Goal: Information Seeking & Learning: Learn about a topic

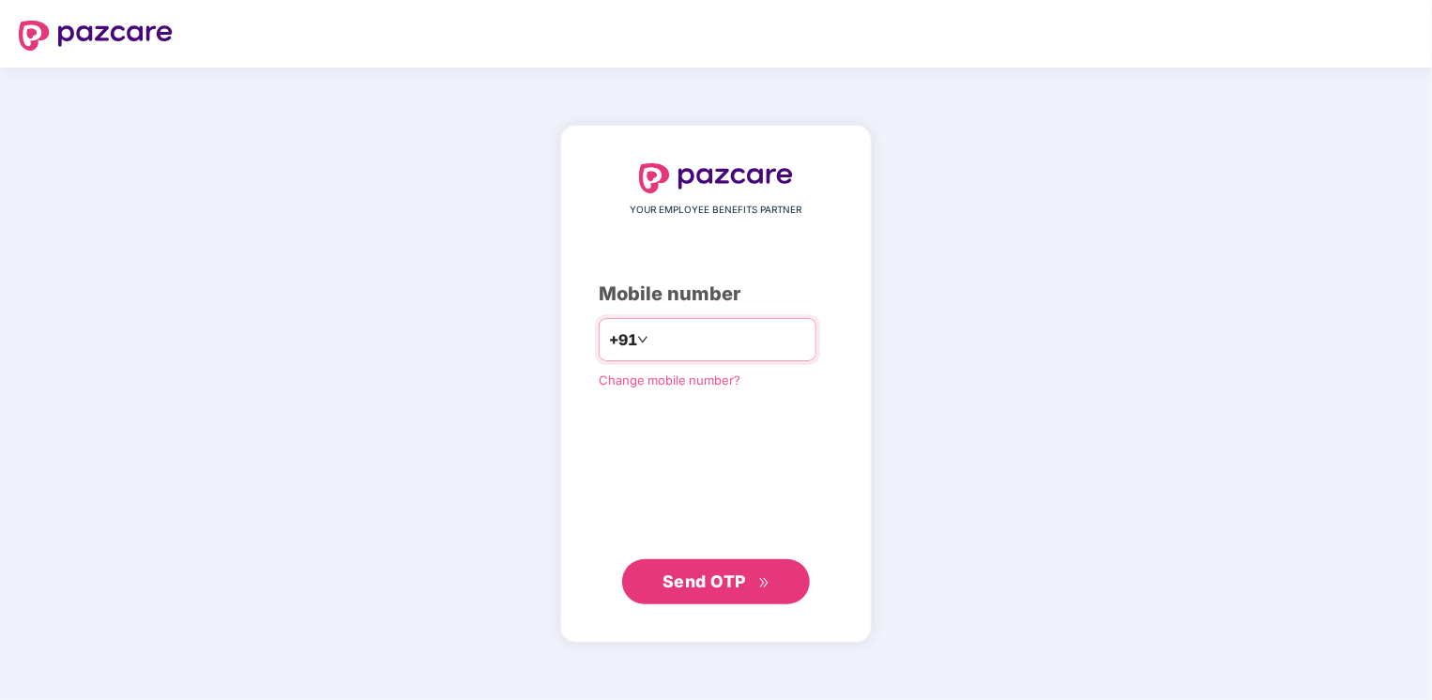
click at [689, 338] on input "number" at bounding box center [729, 340] width 154 height 30
type input "**********"
click at [695, 569] on span "Send OTP" at bounding box center [717, 582] width 108 height 26
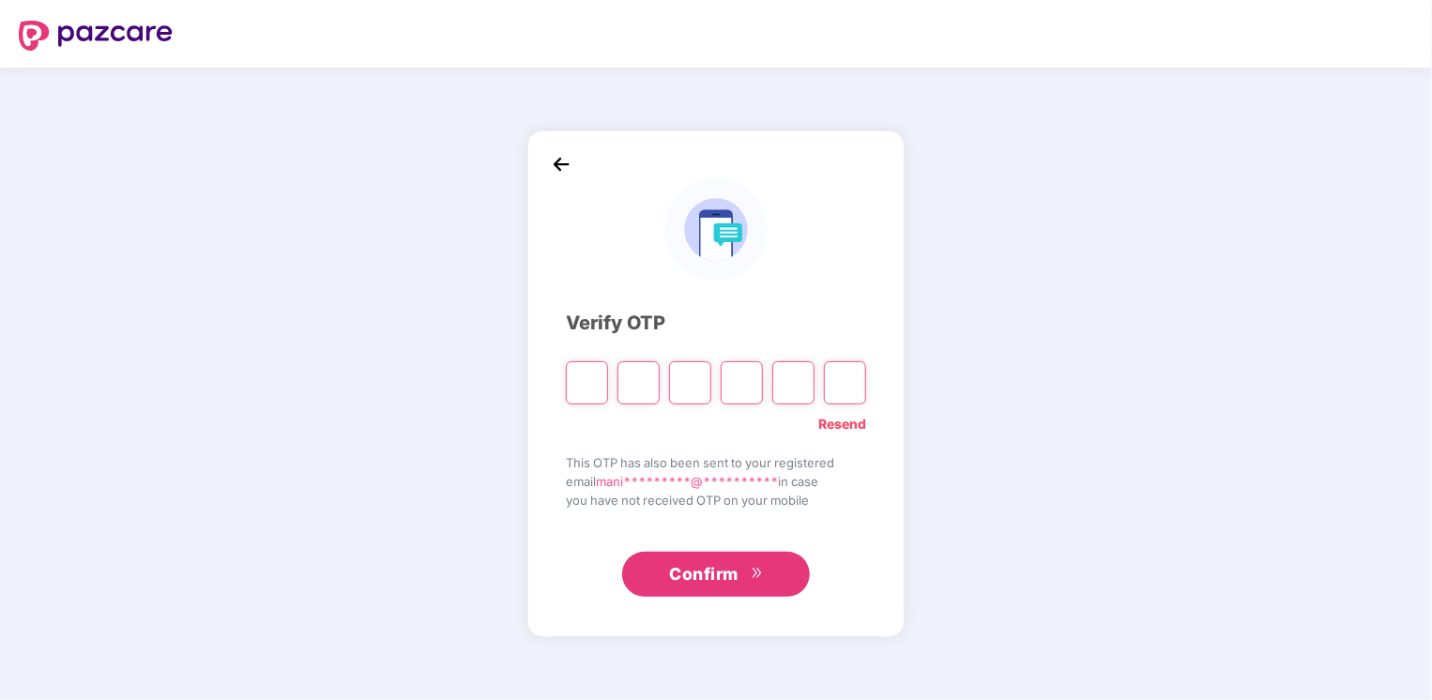
type input "*"
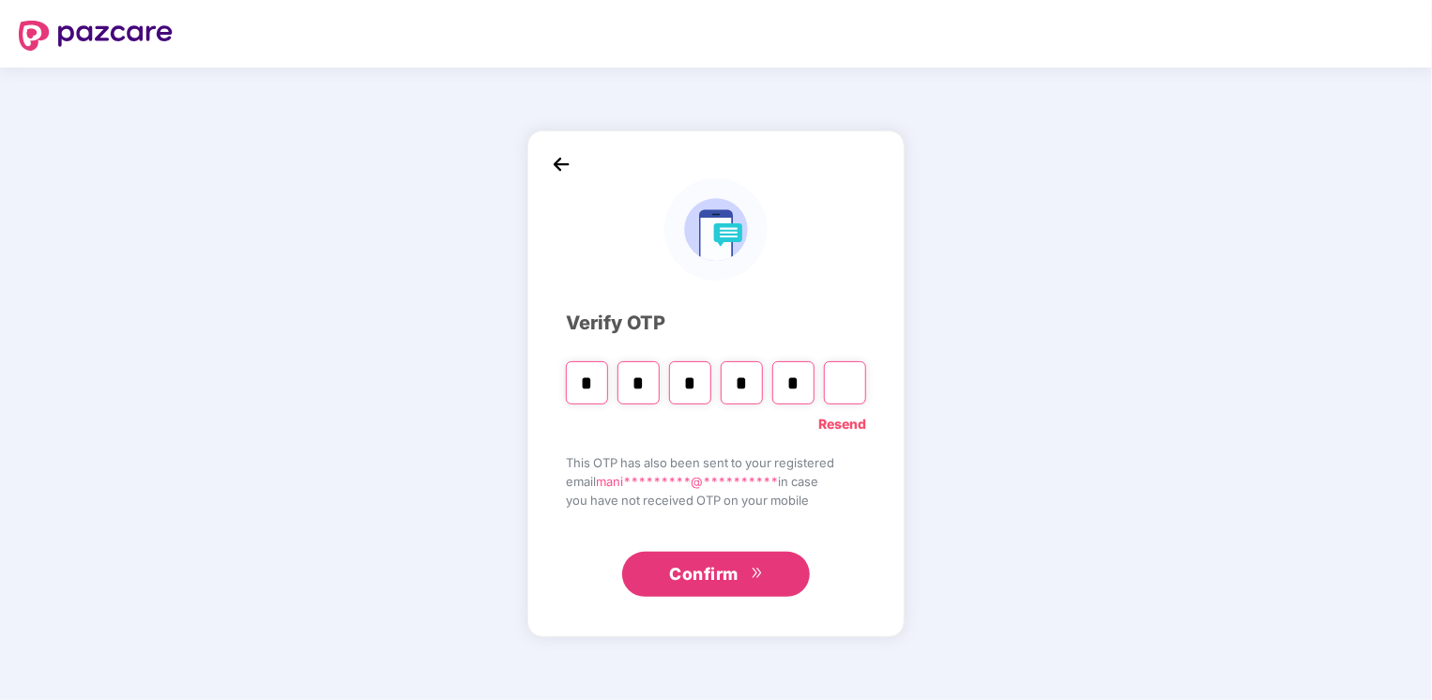
type input "*"
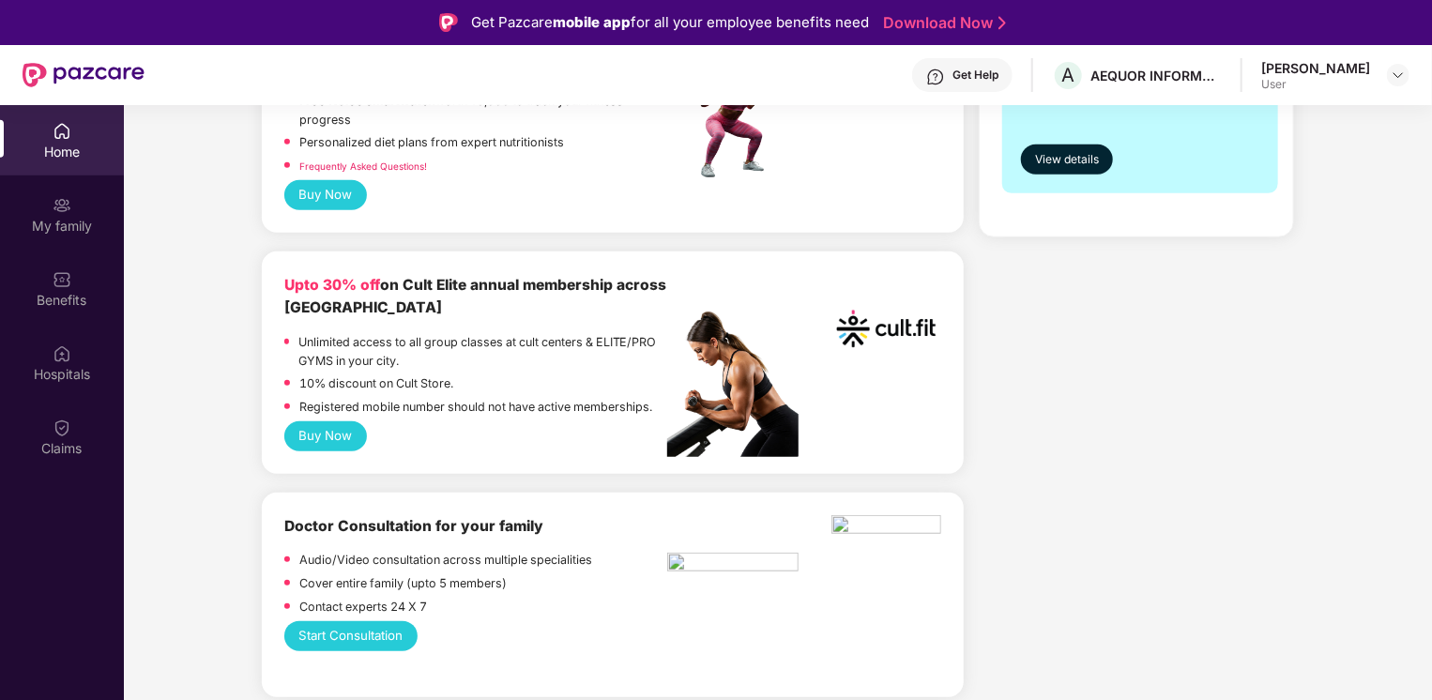
scroll to position [1225, 0]
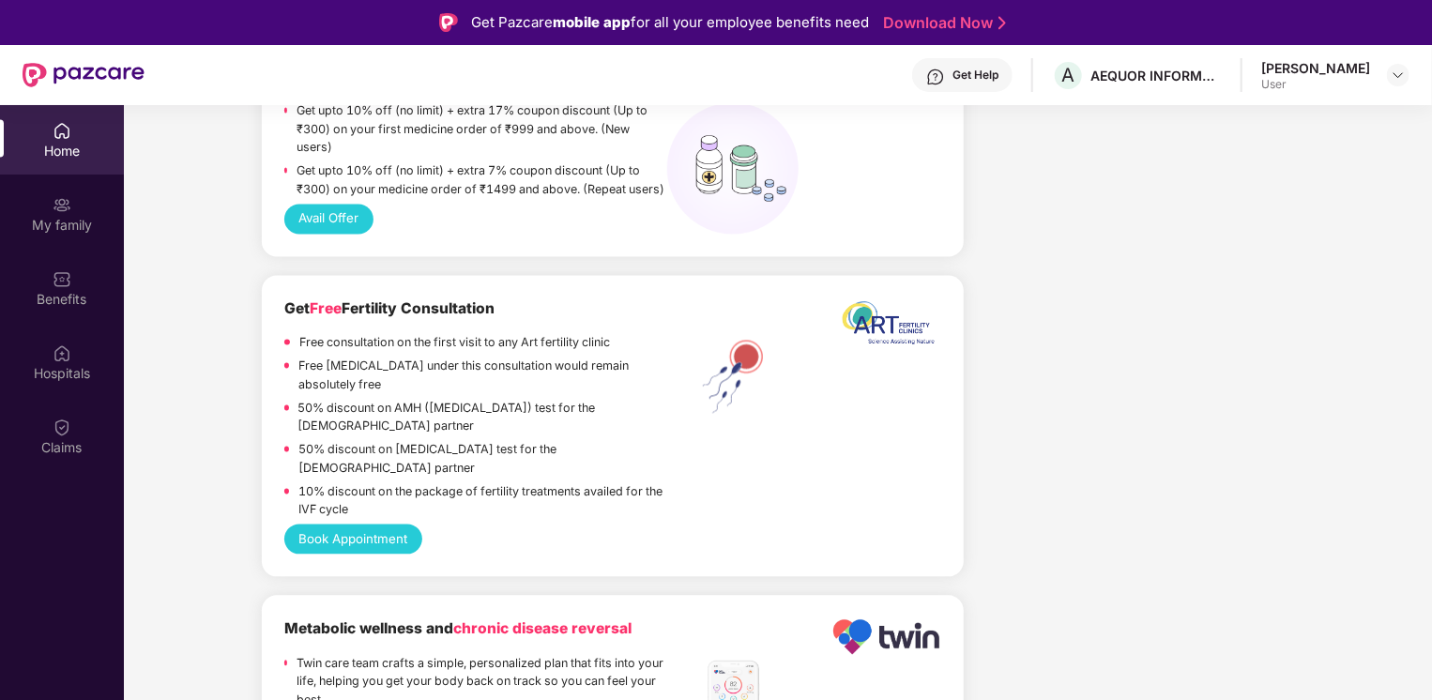
scroll to position [1837, 0]
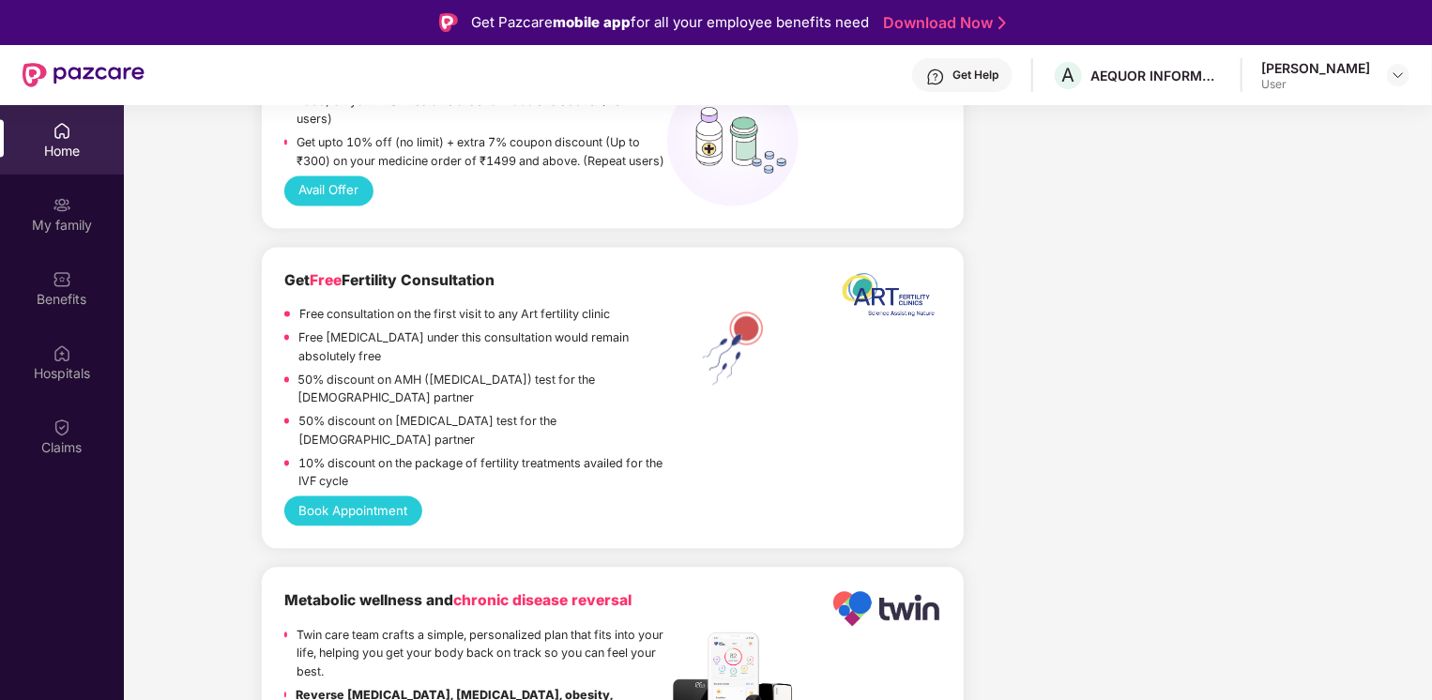
click at [1348, 329] on div "Welcome back, [PERSON_NAME]! Enjoy your benefits! Hey, [PERSON_NAME] you’re sta…" at bounding box center [777, 642] width 1323 height 4718
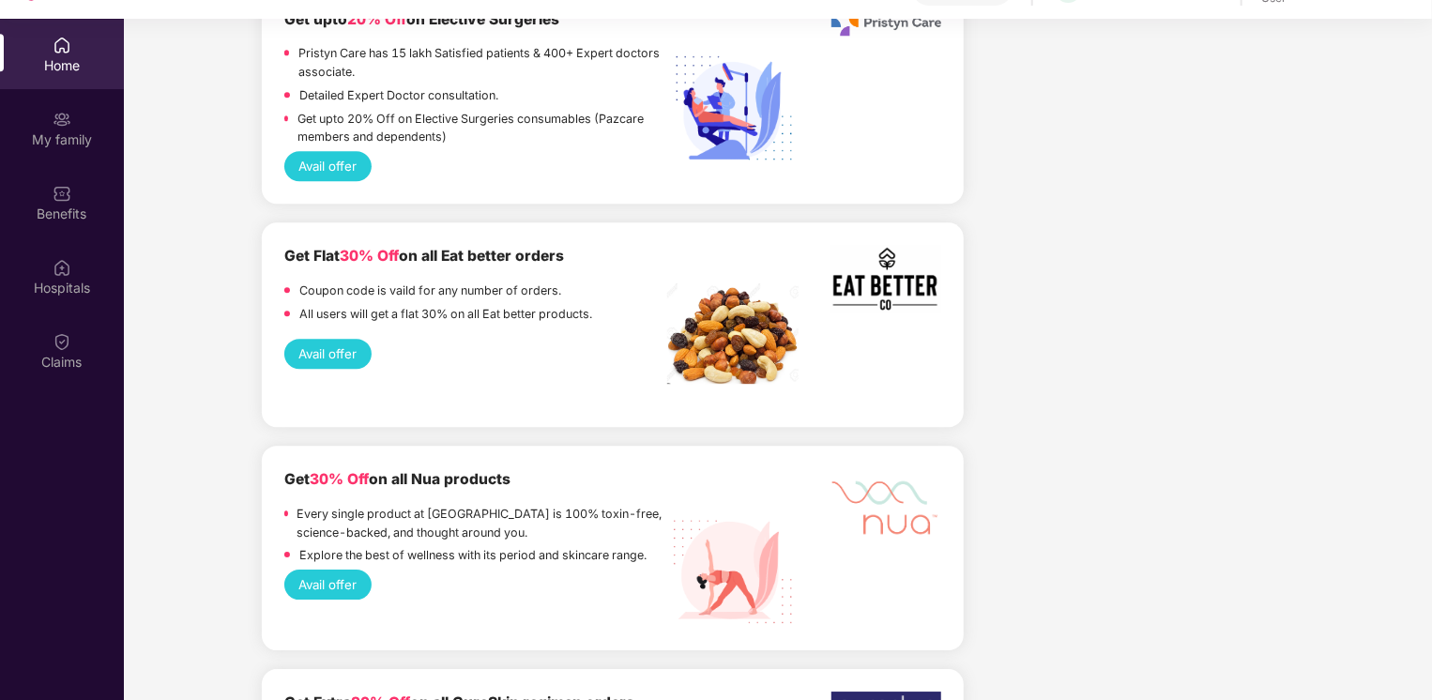
scroll to position [105, 0]
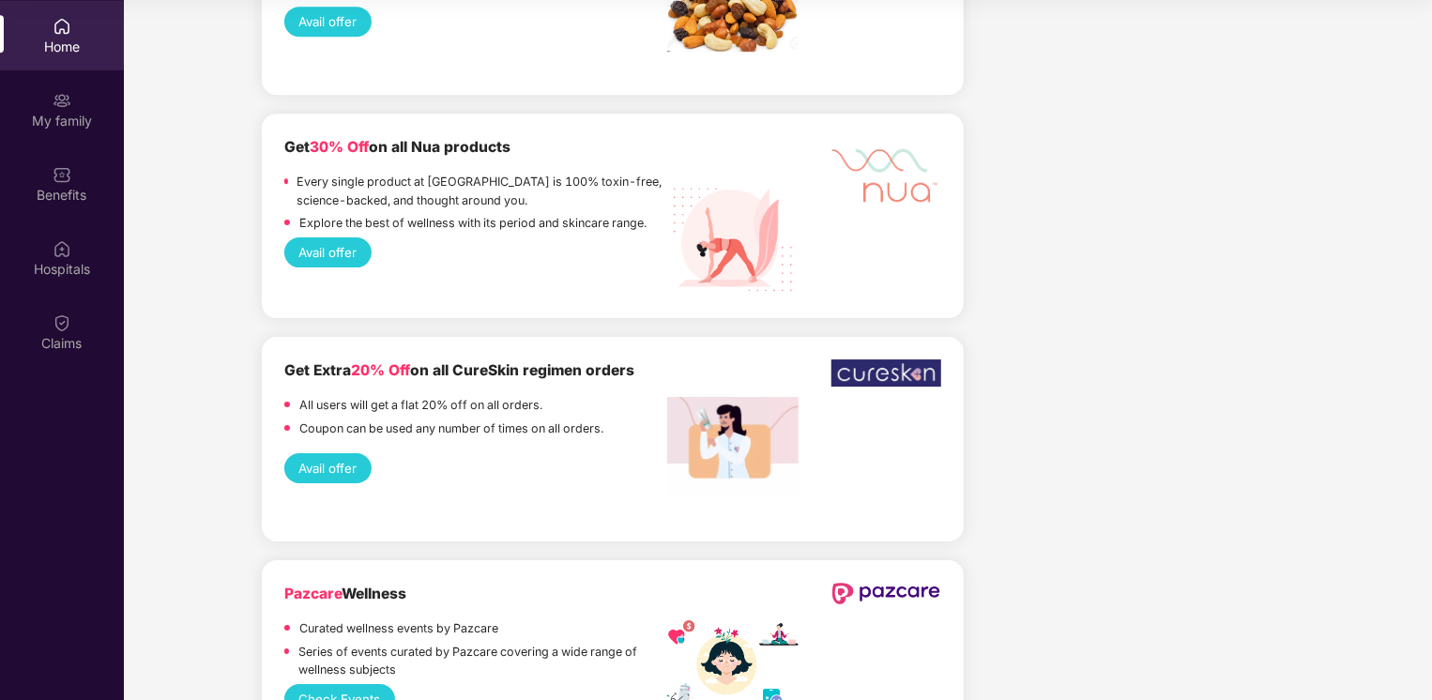
scroll to position [2964, 0]
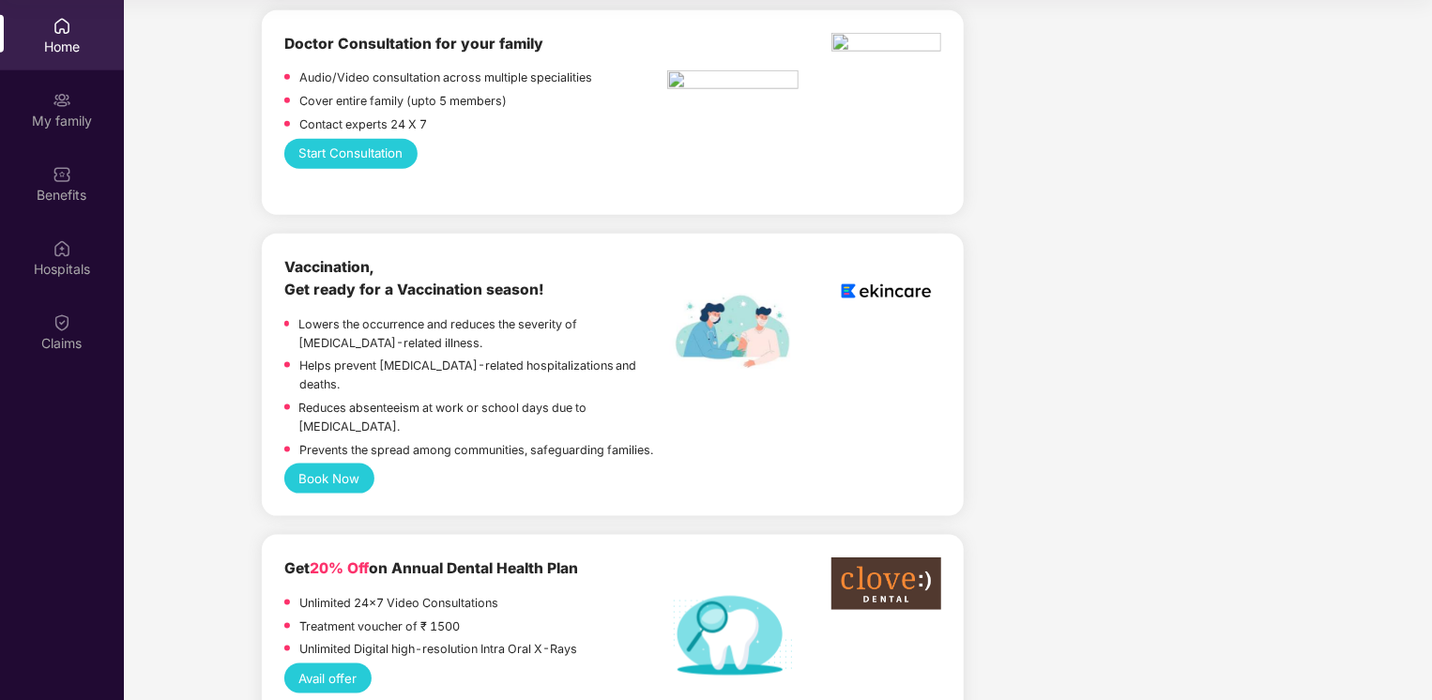
scroll to position [974, 0]
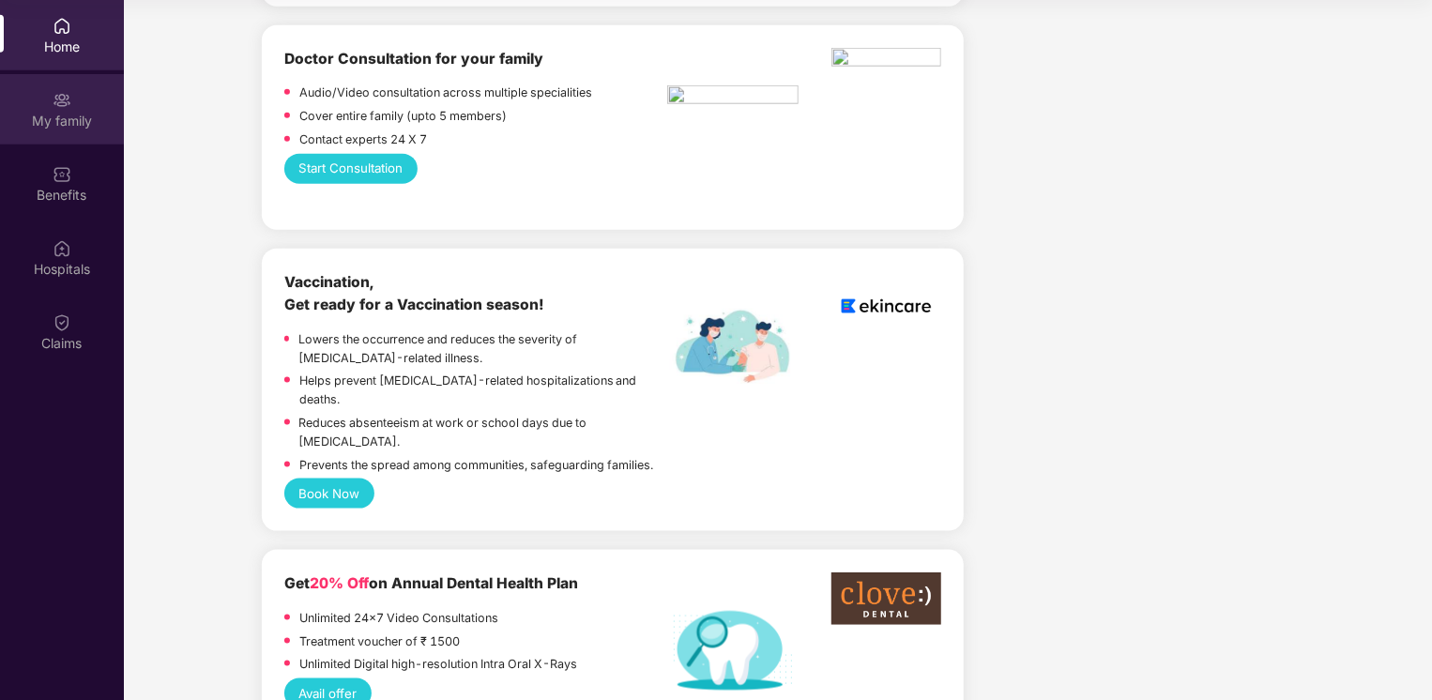
click at [73, 130] on div "My family" at bounding box center [62, 121] width 124 height 19
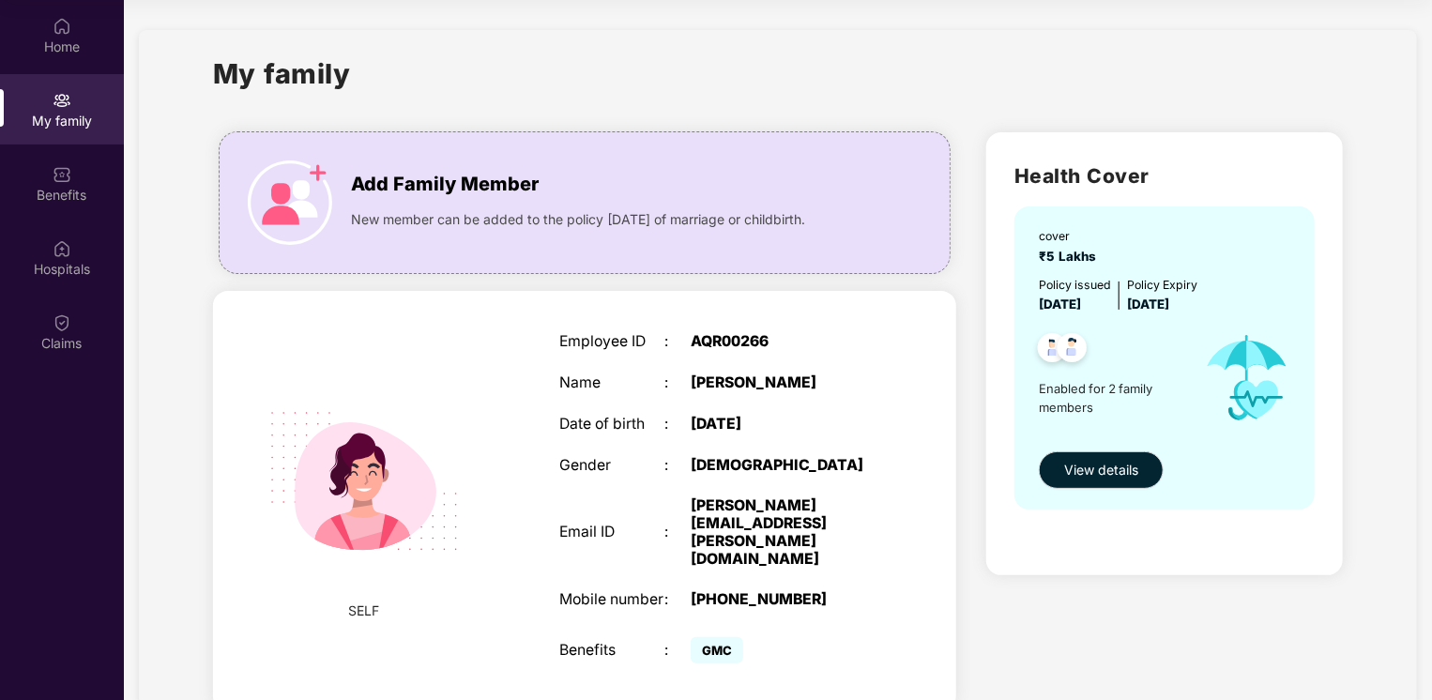
click at [1338, 214] on div "Health Cover cover ₹5 Lakhs Policy issued [DATE] Policy Expiry [DATE] Enabled f…" at bounding box center [1164, 353] width 357 height 443
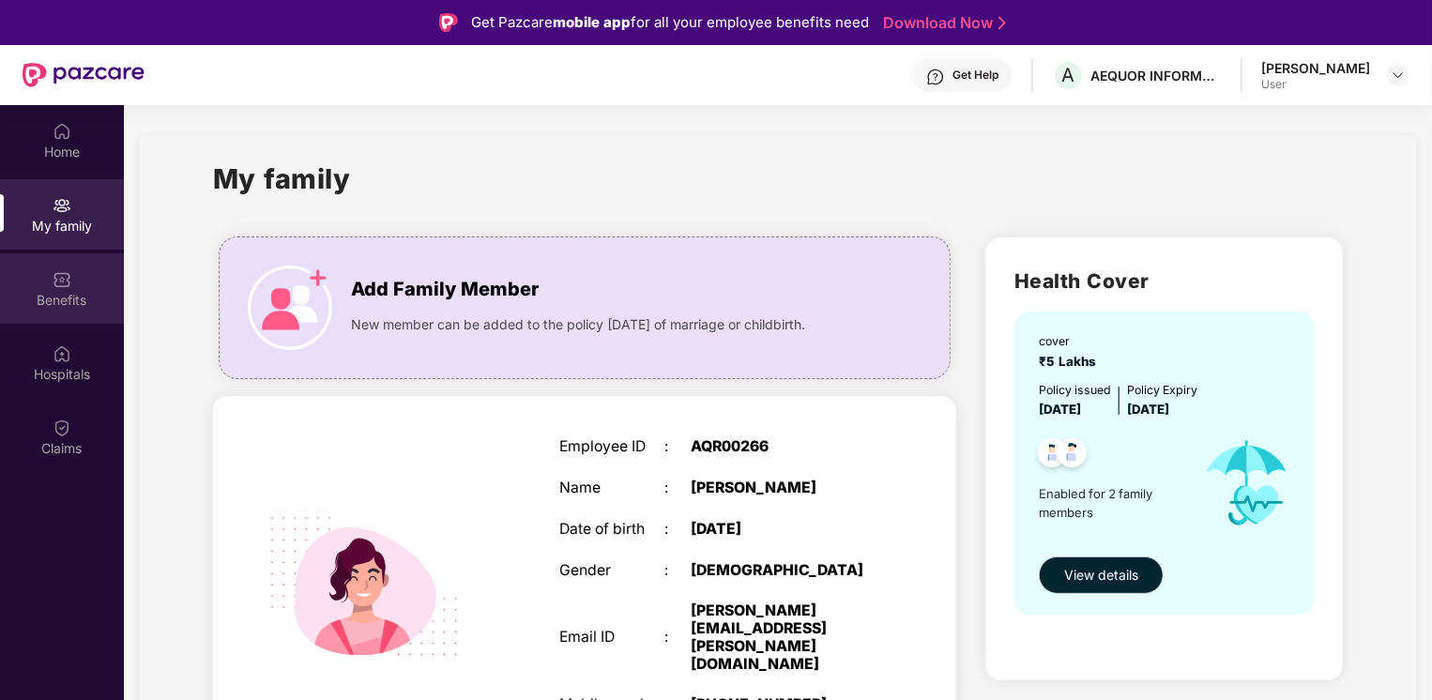
click at [53, 304] on div "Benefits" at bounding box center [62, 300] width 124 height 19
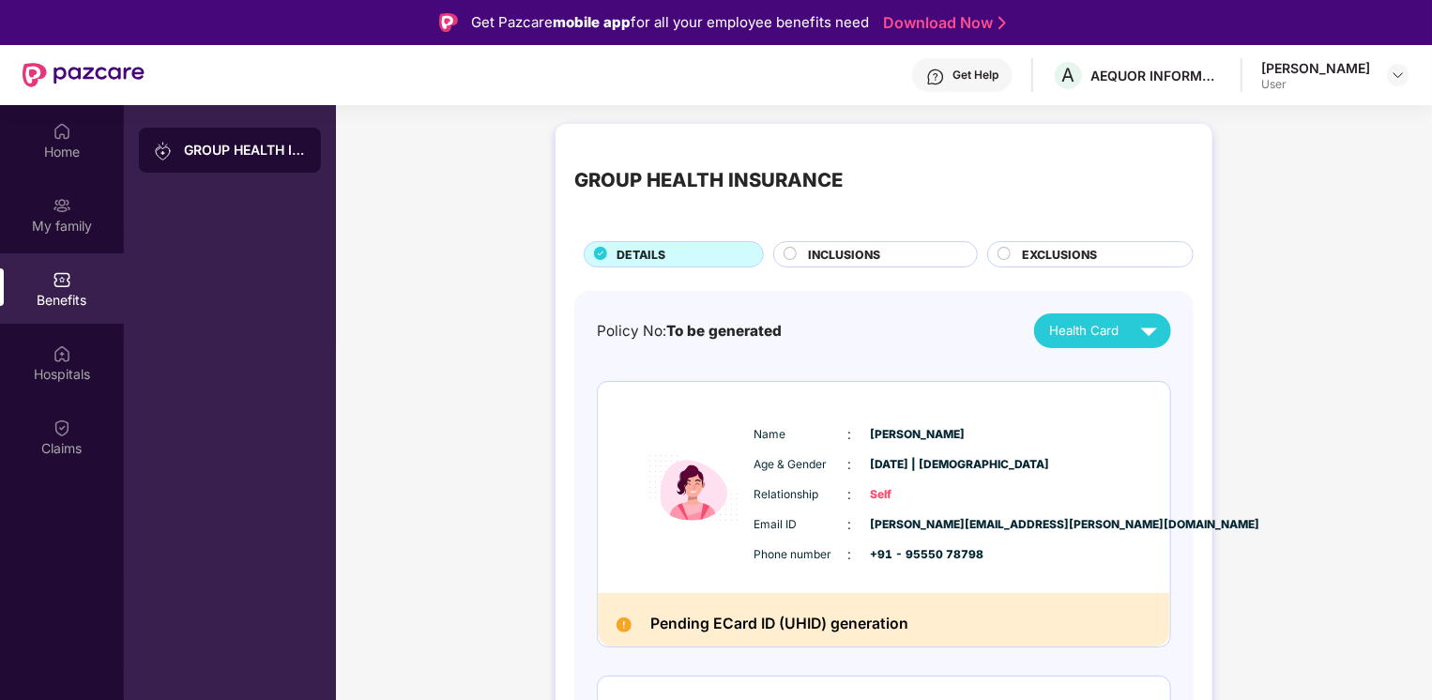
click at [1258, 485] on div "GROUP HEALTH INSURANCE DETAILS INCLUSIONS EXCLUSIONS Policy No: To be generated…" at bounding box center [884, 586] width 1096 height 944
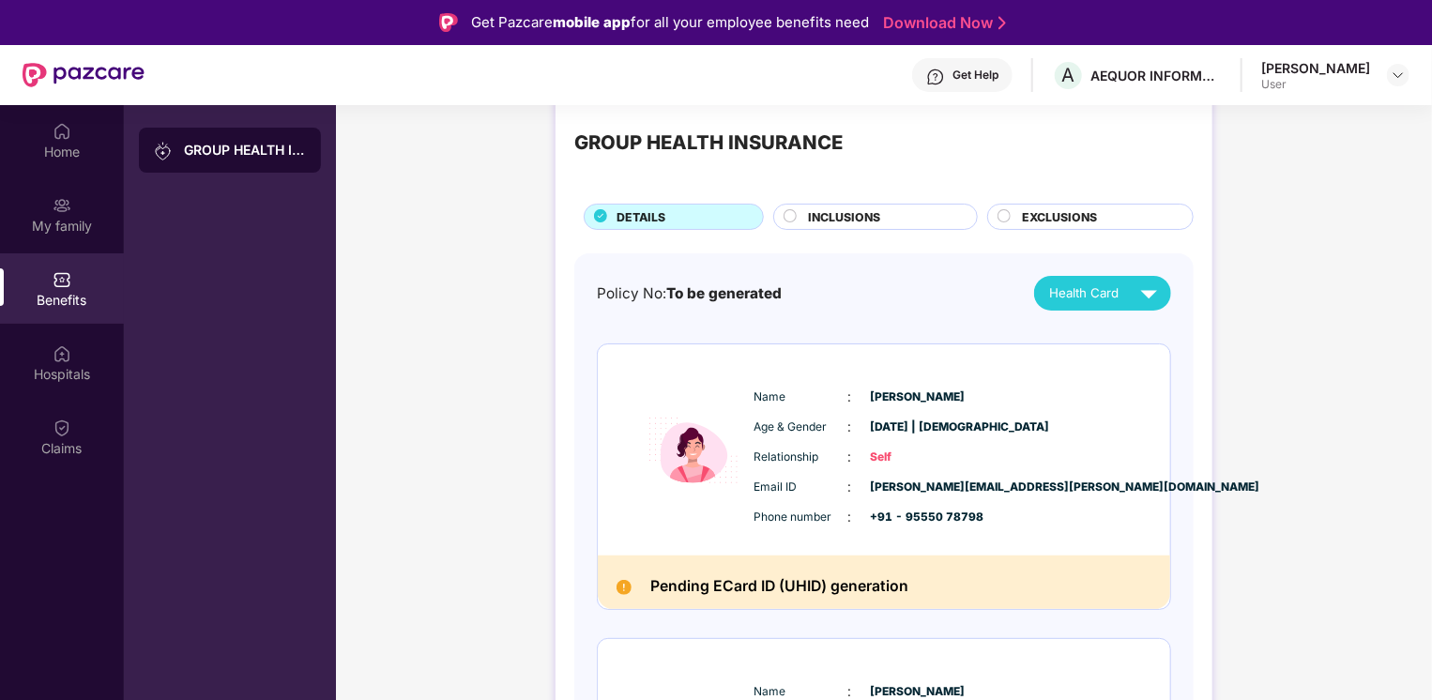
scroll to position [75, 0]
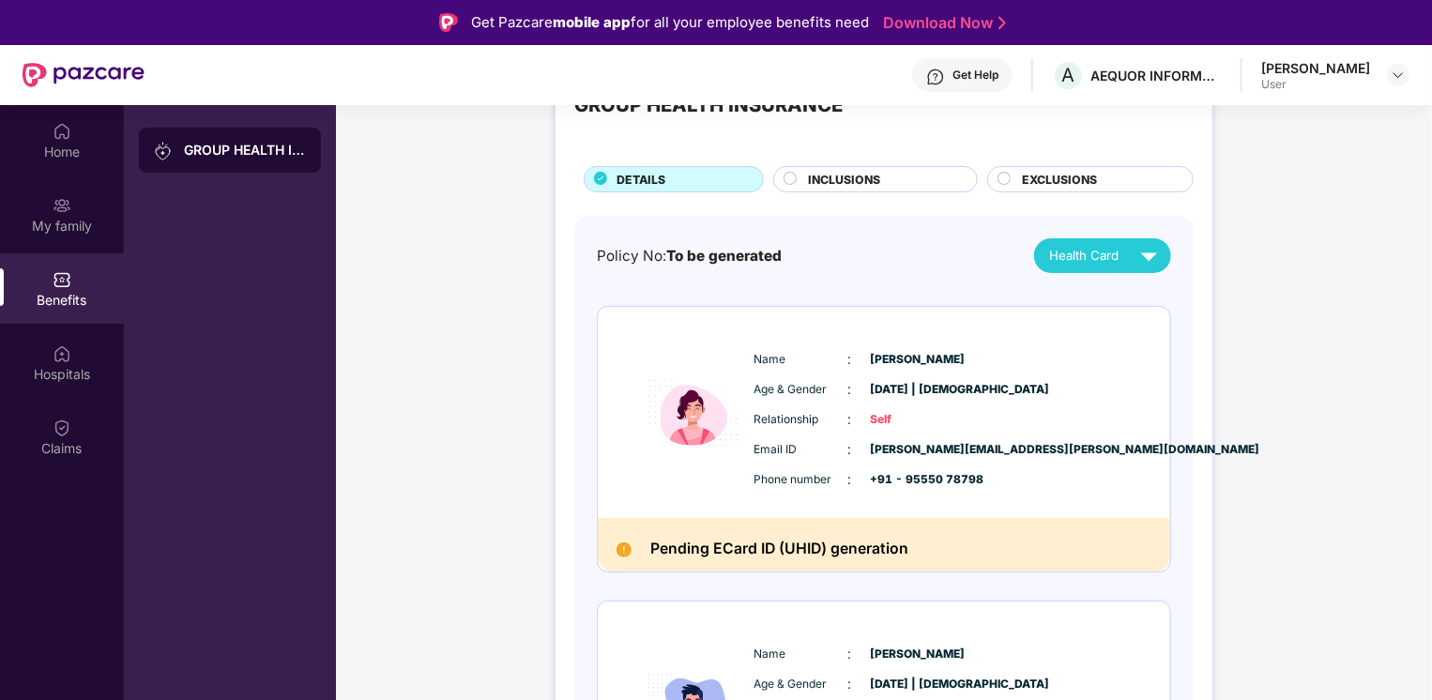
click at [888, 181] on div "INCLUSIONS" at bounding box center [884, 181] width 168 height 21
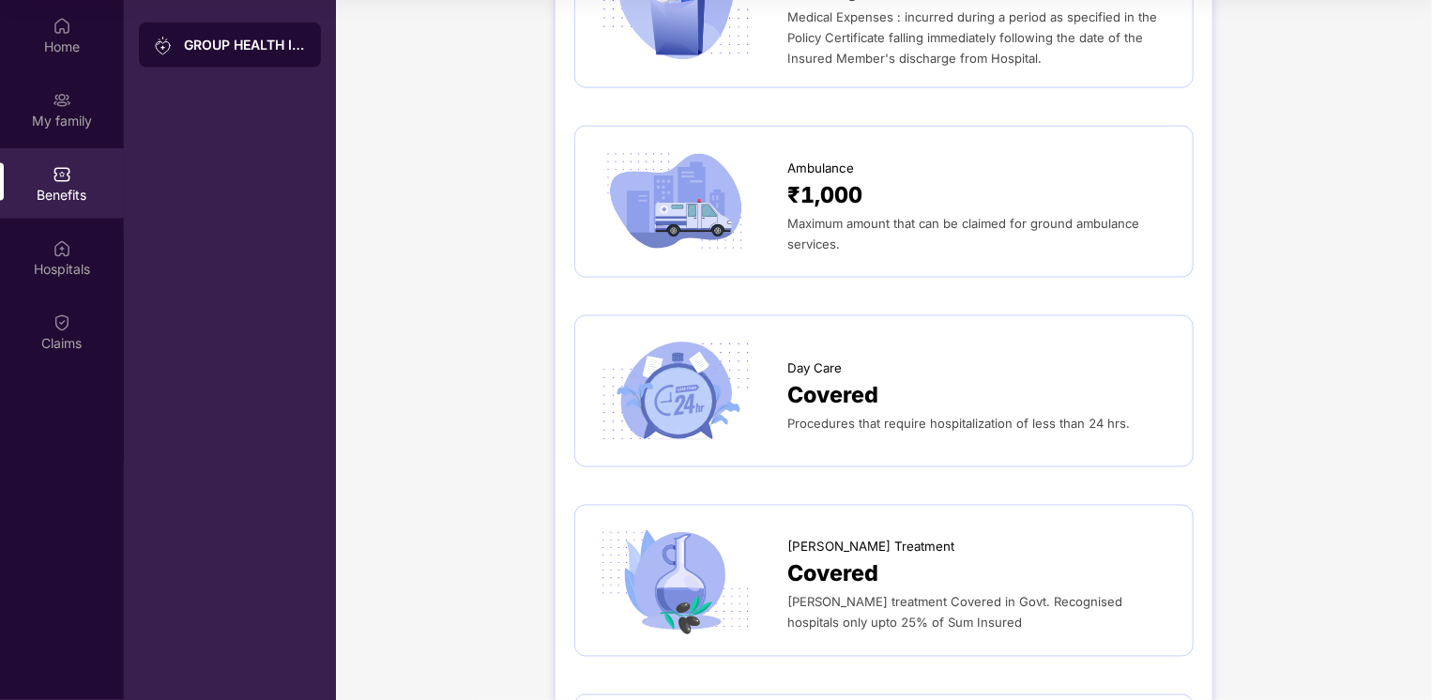
scroll to position [1099, 0]
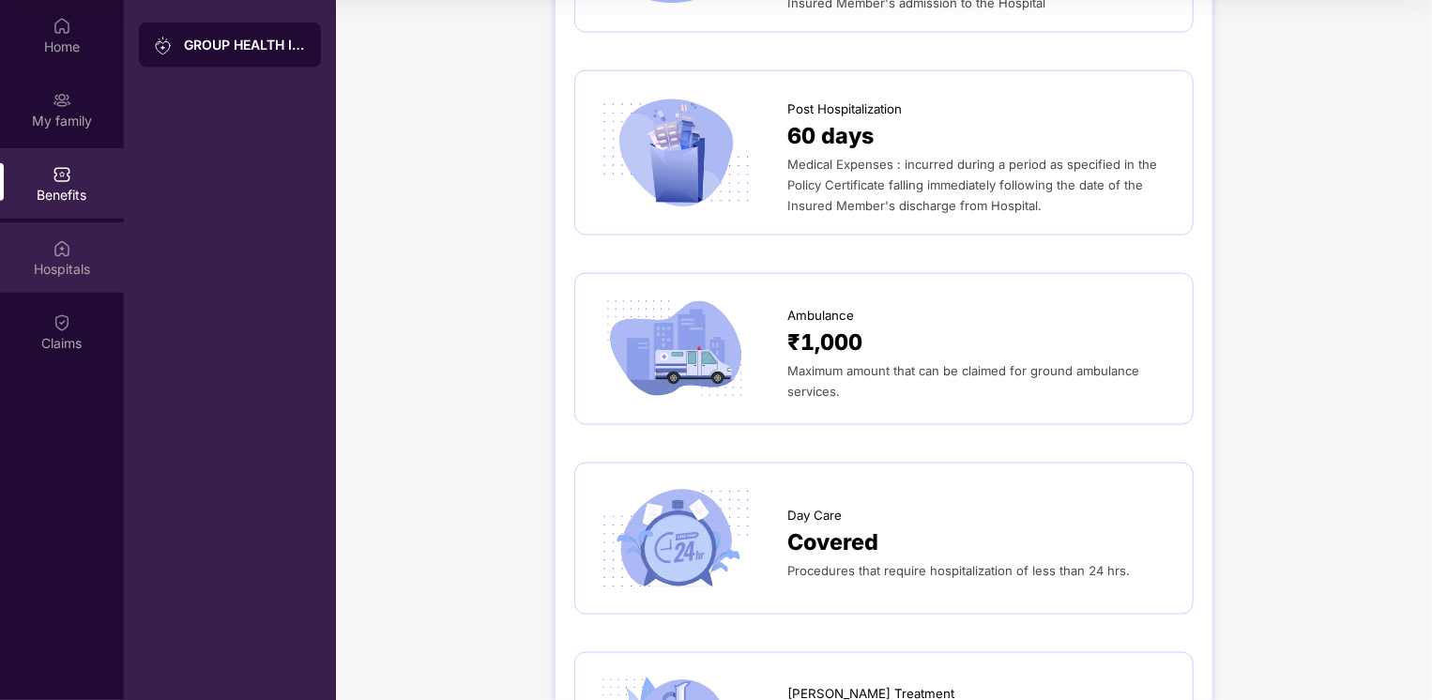
click at [104, 260] on div "Hospitals" at bounding box center [62, 269] width 124 height 19
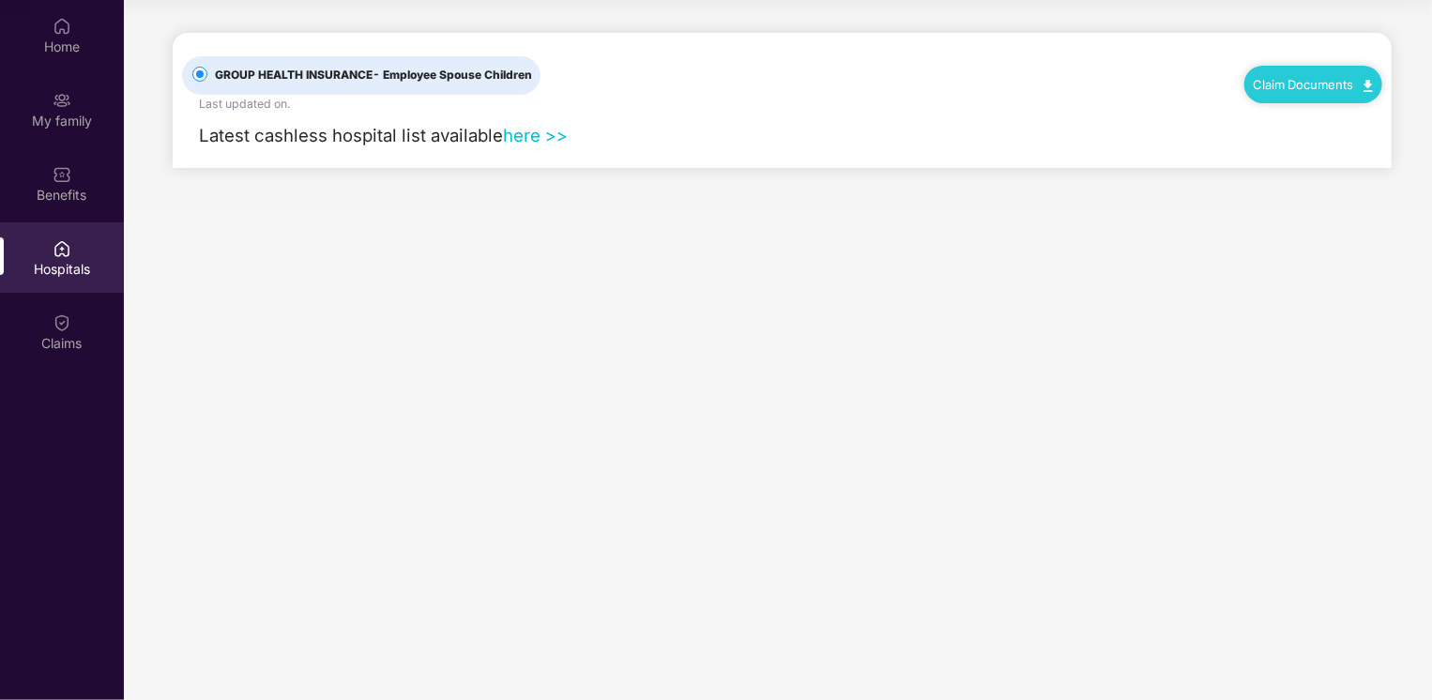
click at [526, 144] on link "here >>" at bounding box center [535, 135] width 65 height 21
click at [78, 32] on div "Home" at bounding box center [62, 35] width 124 height 70
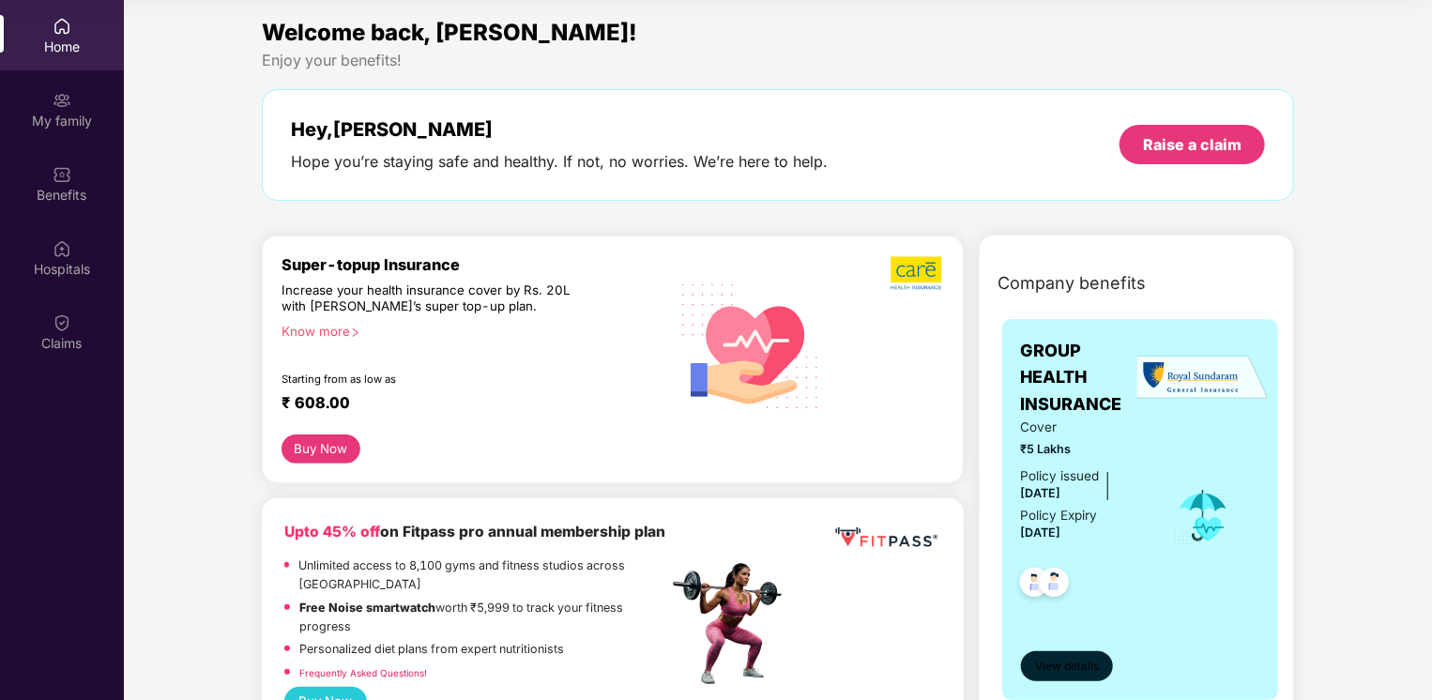
click at [1060, 670] on span "View details" at bounding box center [1067, 667] width 64 height 18
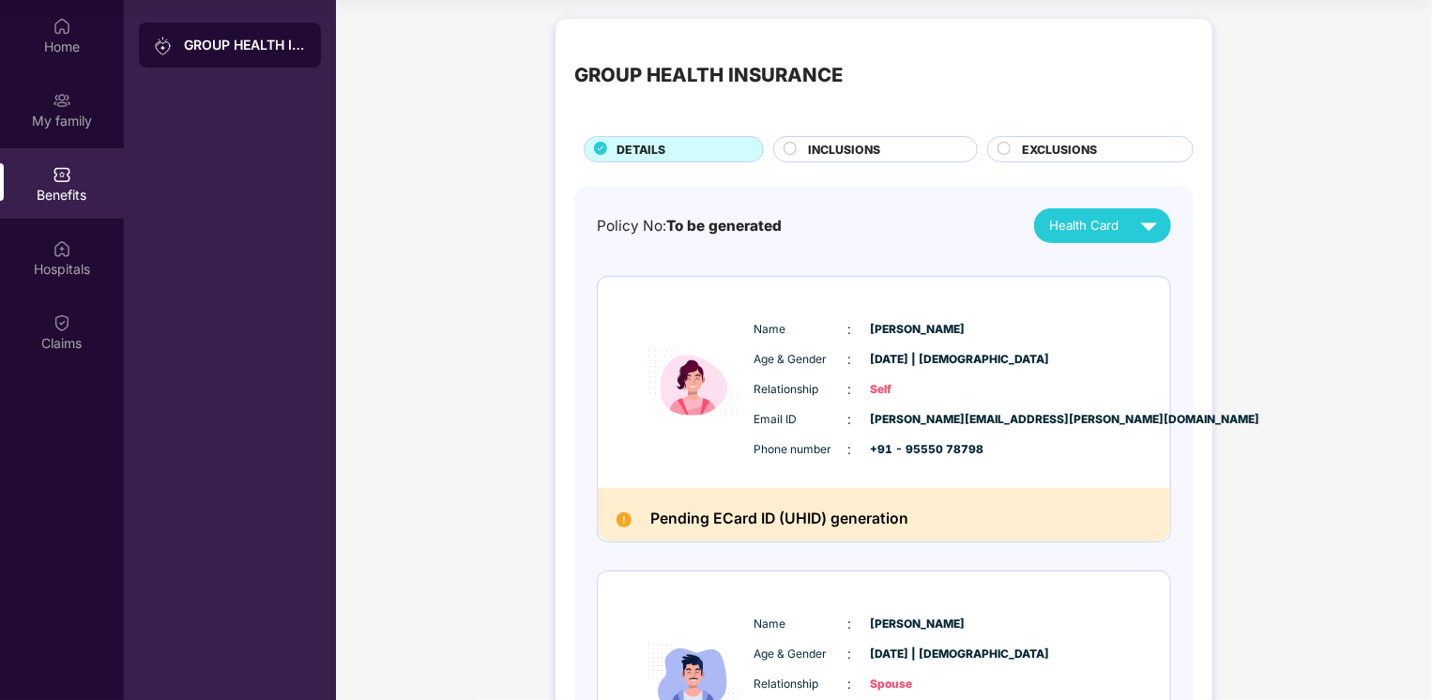
click at [1059, 154] on span "EXCLUSIONS" at bounding box center [1059, 150] width 75 height 18
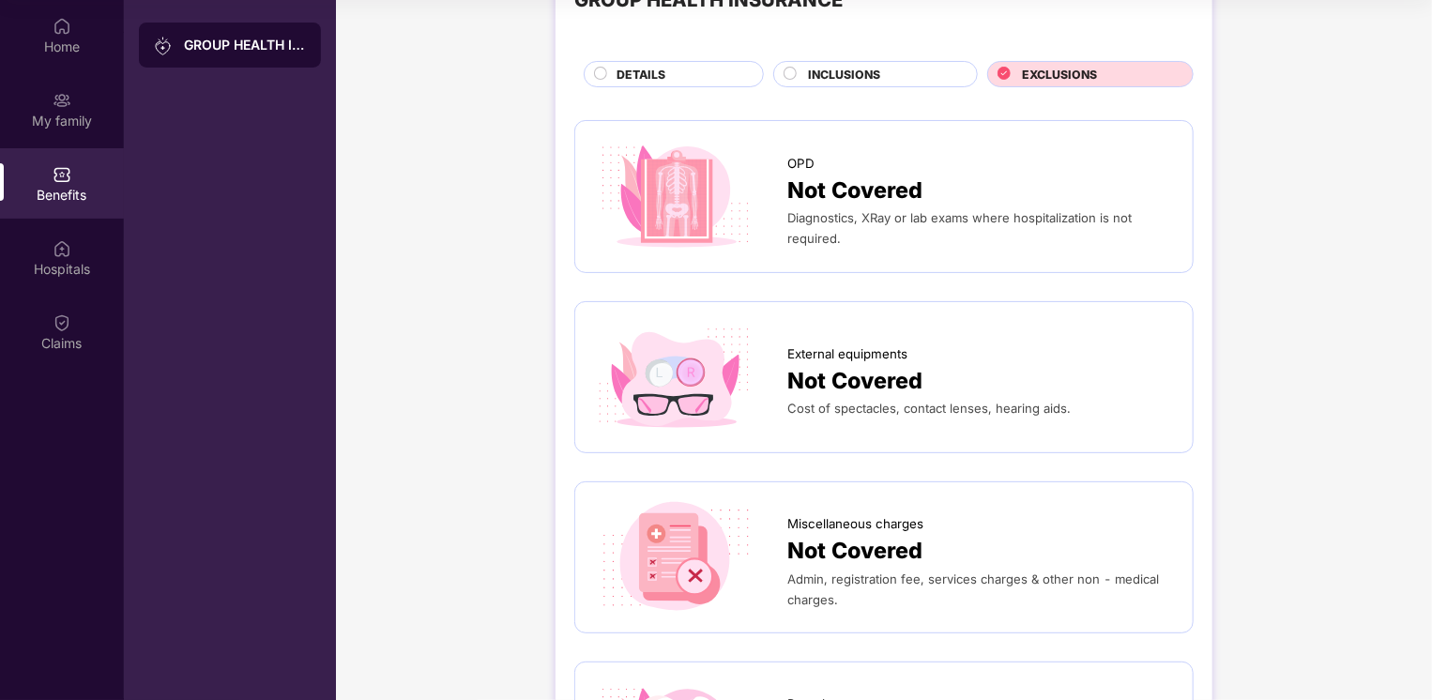
scroll to position [188, 0]
